Goal: Task Accomplishment & Management: Manage account settings

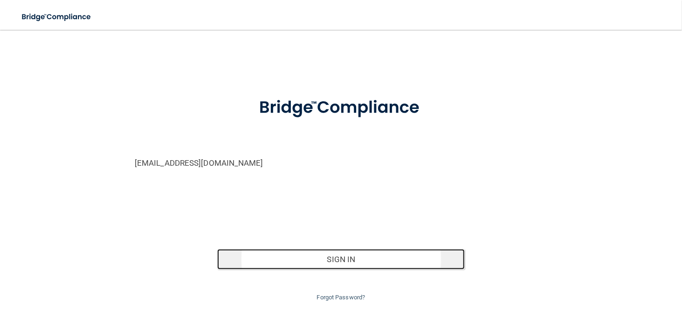
click at [362, 260] on button "Sign In" at bounding box center [341, 259] width 248 height 21
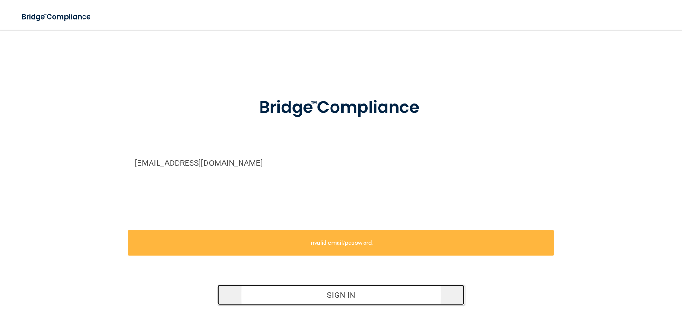
click at [327, 294] on button "Sign In" at bounding box center [341, 295] width 248 height 21
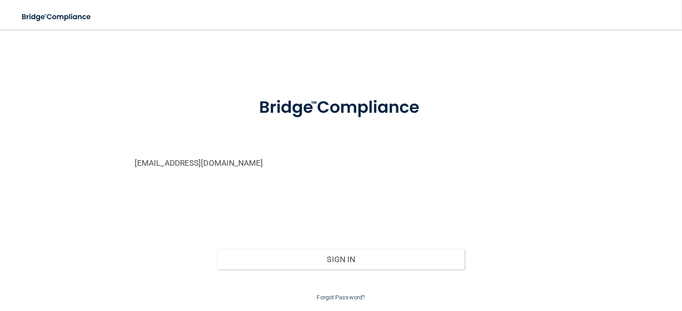
scroll to position [28, 0]
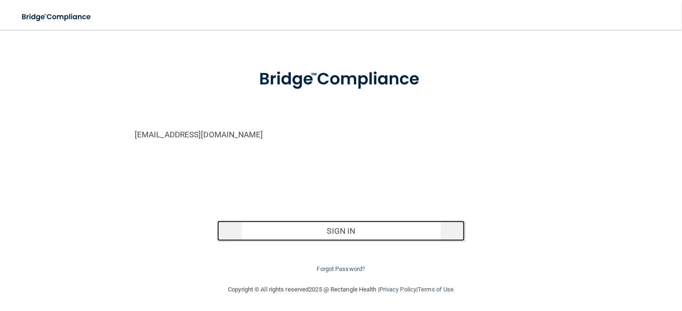
click at [310, 228] on button "Sign In" at bounding box center [341, 231] width 248 height 21
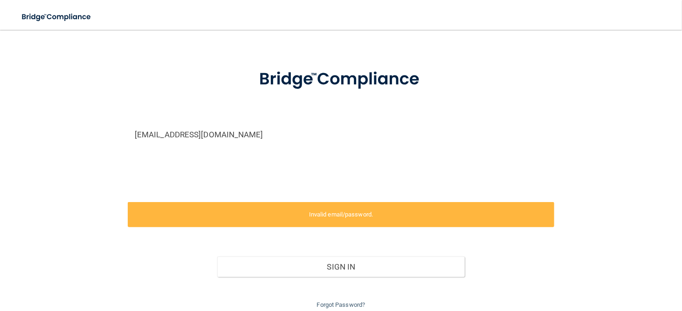
click at [586, 85] on div "ple10293@gmail.com Invalid email/password. You don't have permission to access …" at bounding box center [341, 161] width 645 height 300
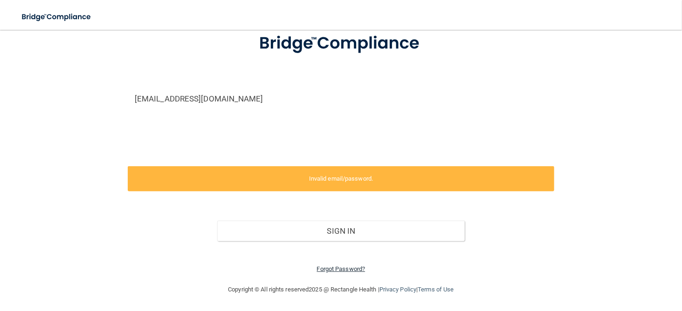
click at [338, 269] on link "Forgot Password?" at bounding box center [341, 269] width 48 height 7
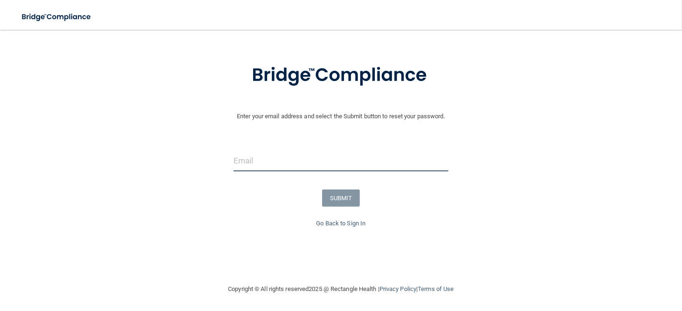
click at [285, 162] on input "email" at bounding box center [341, 161] width 215 height 21
type input "[EMAIL_ADDRESS][DOMAIN_NAME]"
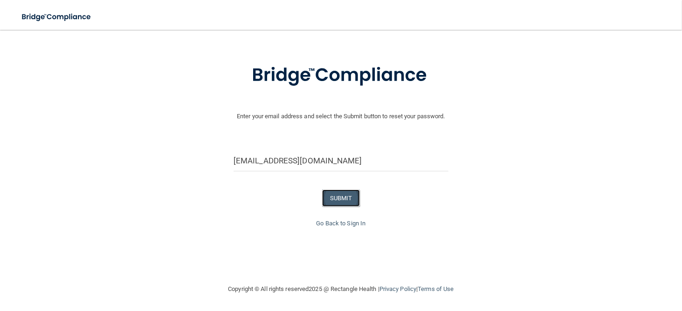
click at [342, 202] on button "SUBMIT" at bounding box center [341, 198] width 38 height 17
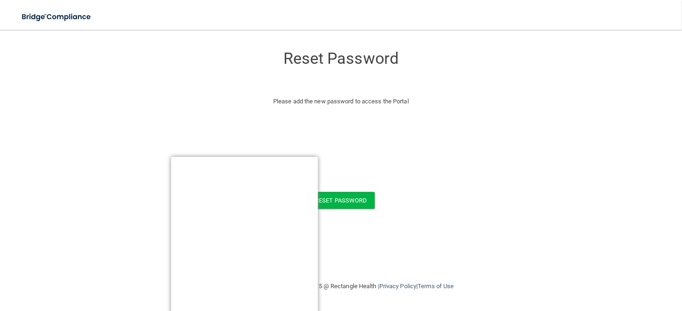
click at [413, 185] on form "Reset Password Please add the new password to access the Portal Reset Password …" at bounding box center [341, 129] width 645 height 181
click at [364, 201] on button "Reset Password" at bounding box center [340, 200] width 67 height 17
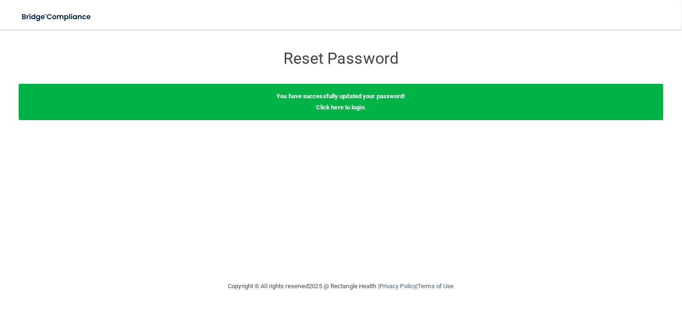
click at [430, 46] on div "Reset Password" at bounding box center [341, 56] width 340 height 34
click at [70, 15] on img at bounding box center [57, 16] width 86 height 19
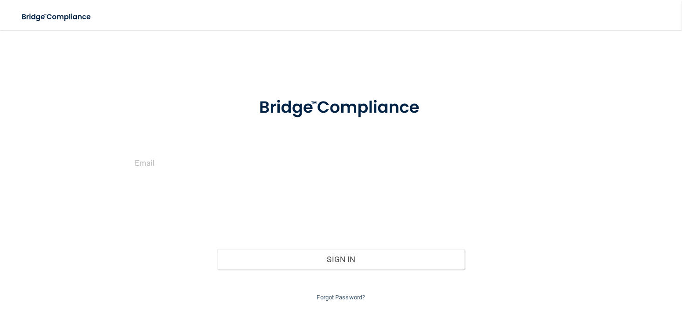
type input "[EMAIL_ADDRESS][DOMAIN_NAME]"
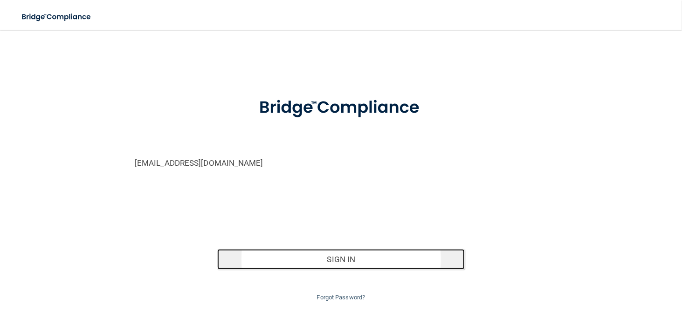
click at [318, 263] on button "Sign In" at bounding box center [341, 259] width 248 height 21
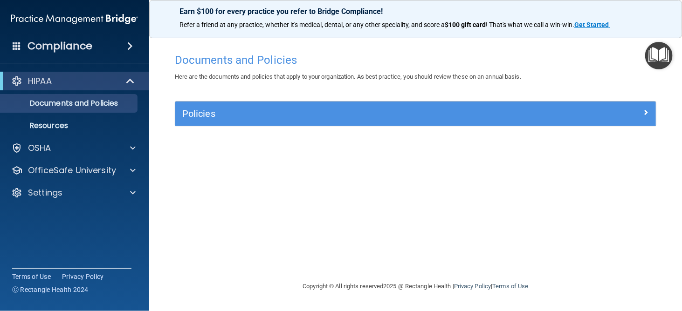
click at [555, 171] on div "Documents and Policies Here are the documents and policies that apply to your o…" at bounding box center [416, 164] width 496 height 233
click at [593, 173] on div "Documents and Policies Here are the documents and policies that apply to your o…" at bounding box center [416, 164] width 496 height 233
click at [611, 55] on h4 "Documents and Policies" at bounding box center [416, 60] width 482 height 12
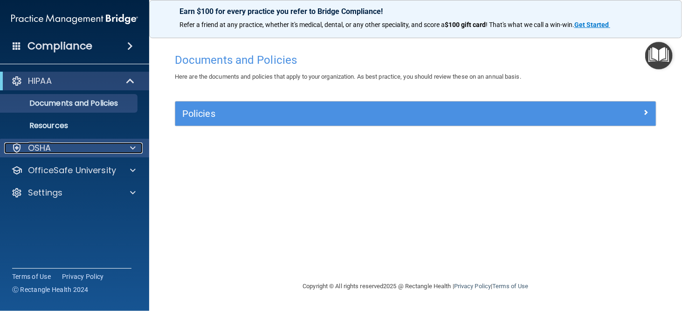
click at [95, 147] on div "OSHA" at bounding box center [62, 148] width 116 height 11
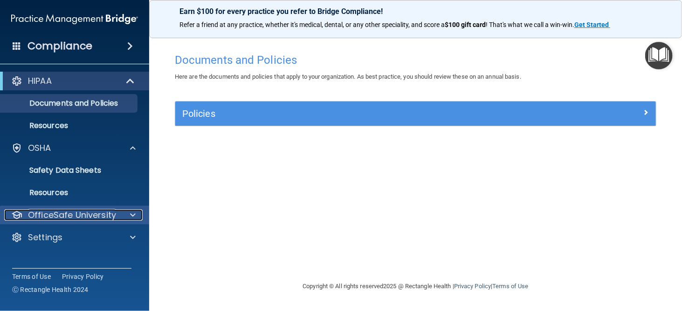
click at [89, 216] on p "OfficeSafe University" at bounding box center [72, 215] width 88 height 11
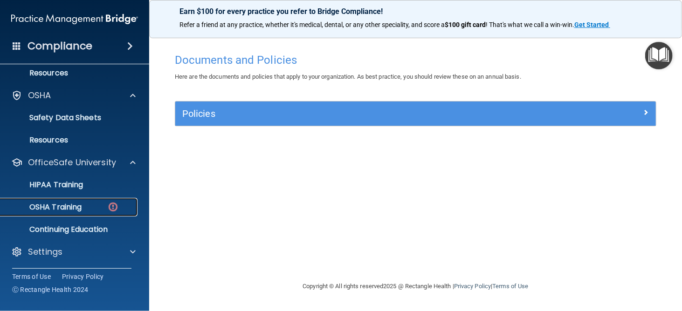
click at [91, 205] on div "OSHA Training" at bounding box center [69, 207] width 127 height 9
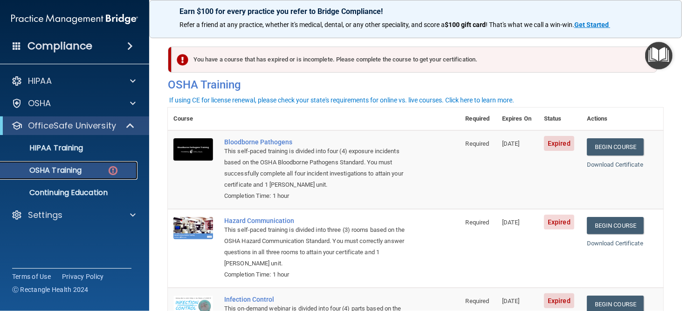
scroll to position [172, 0]
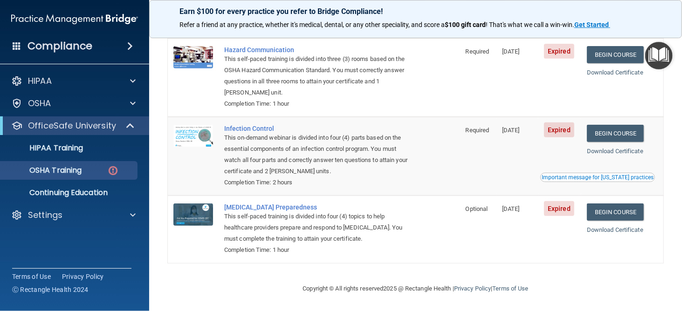
click at [566, 179] on div "Important message for [US_STATE] practices" at bounding box center [598, 178] width 112 height 6
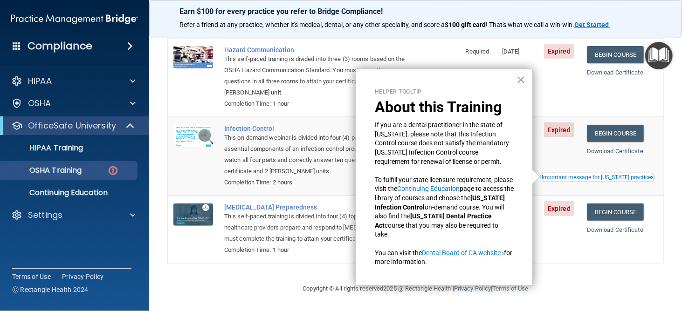
click at [521, 79] on button "×" at bounding box center [520, 79] width 9 height 15
